Goal: Task Accomplishment & Management: Manage account settings

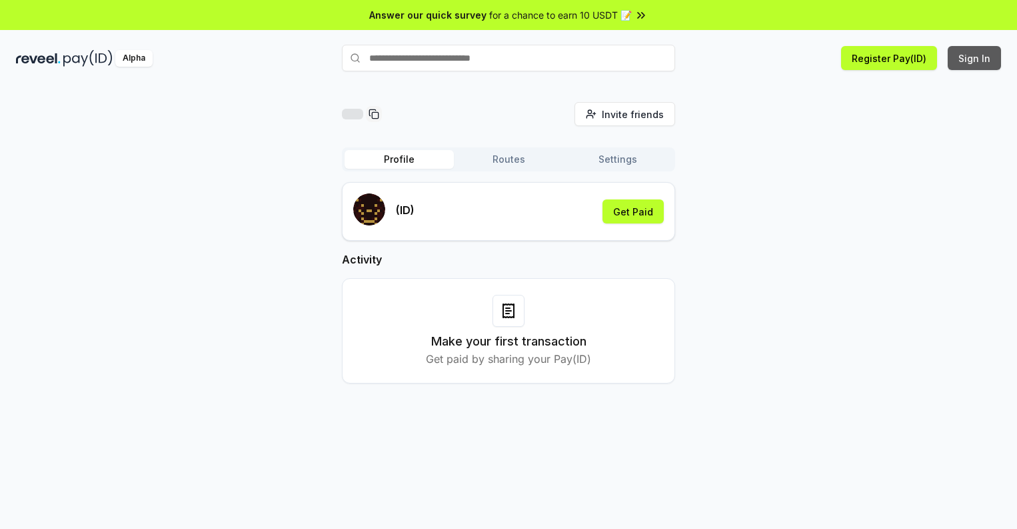
click at [975, 58] on button "Sign In" at bounding box center [974, 58] width 53 height 24
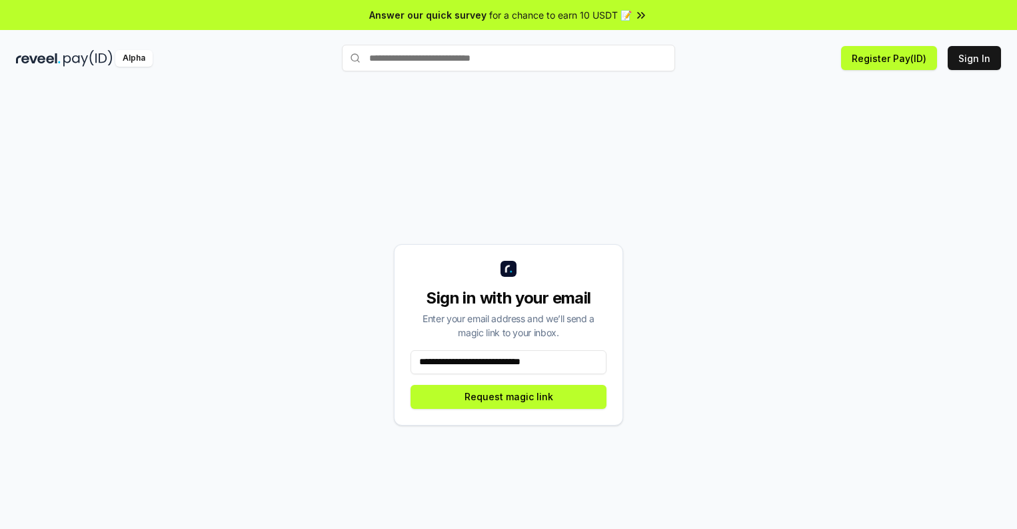
type input "**********"
click at [509, 396] on button "Request magic link" at bounding box center [509, 397] width 196 height 24
